Goal: Transaction & Acquisition: Purchase product/service

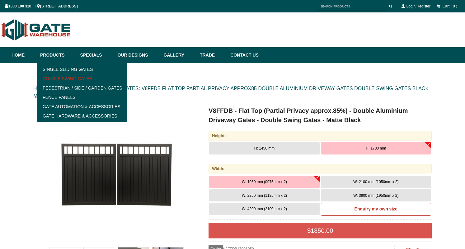
click at [63, 76] on link "Double Swing Gates" at bounding box center [82, 78] width 86 height 9
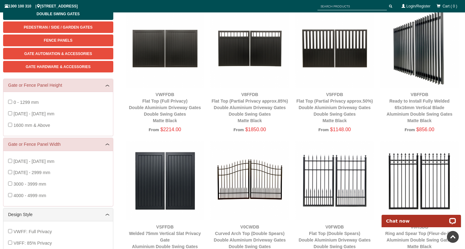
scroll to position [95, 0]
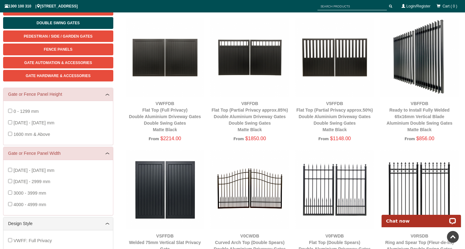
click at [261, 62] on img at bounding box center [249, 57] width 79 height 79
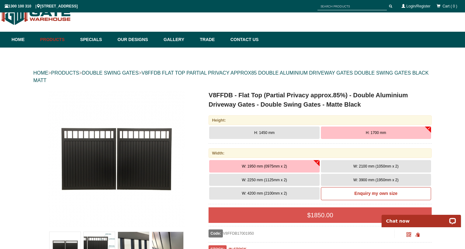
click at [293, 182] on button "W: 2250 mm (1125mm x 2)" at bounding box center [264, 180] width 110 height 12
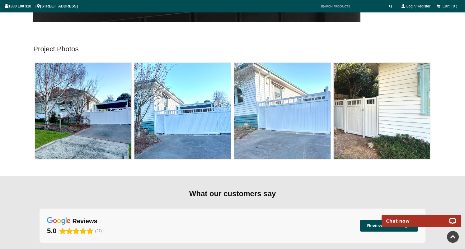
scroll to position [3163, 0]
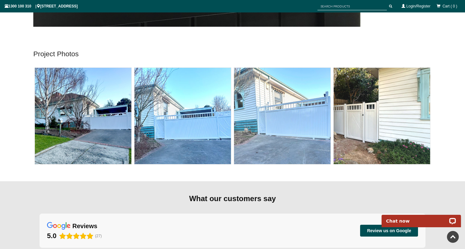
click at [383, 112] on img at bounding box center [381, 116] width 96 height 96
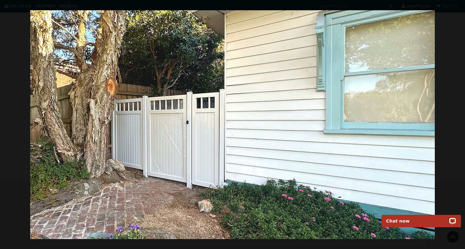
click at [452, 72] on div at bounding box center [232, 124] width 465 height 249
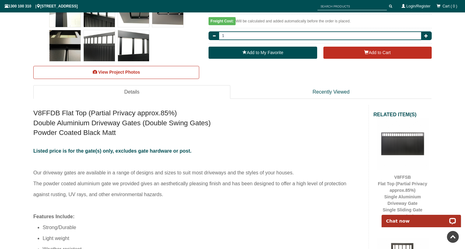
scroll to position [0, 0]
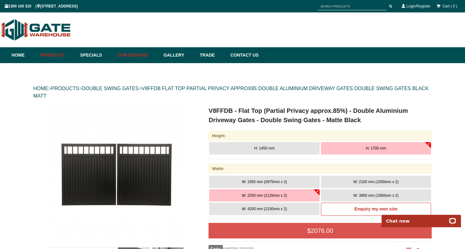
click at [141, 57] on link "Our Designs" at bounding box center [137, 55] width 46 height 16
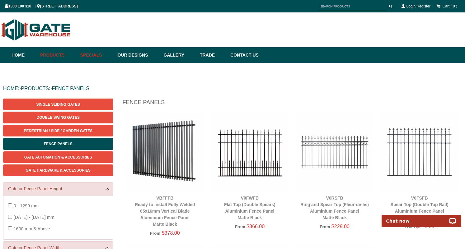
click at [90, 52] on link "Specials" at bounding box center [95, 55] width 37 height 16
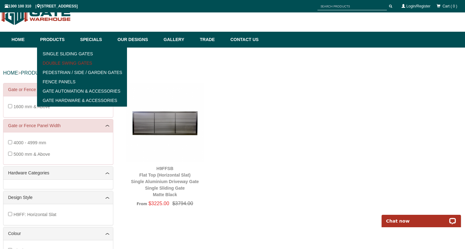
click at [75, 64] on link "Double Swing Gates" at bounding box center [82, 62] width 86 height 9
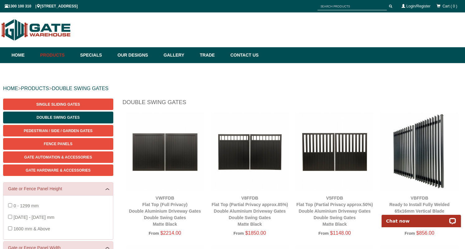
click at [244, 148] on img at bounding box center [249, 152] width 79 height 79
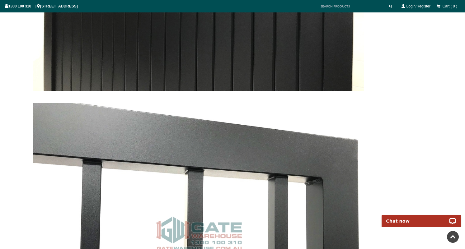
scroll to position [3361, 0]
